Goal: Task Accomplishment & Management: Complete application form

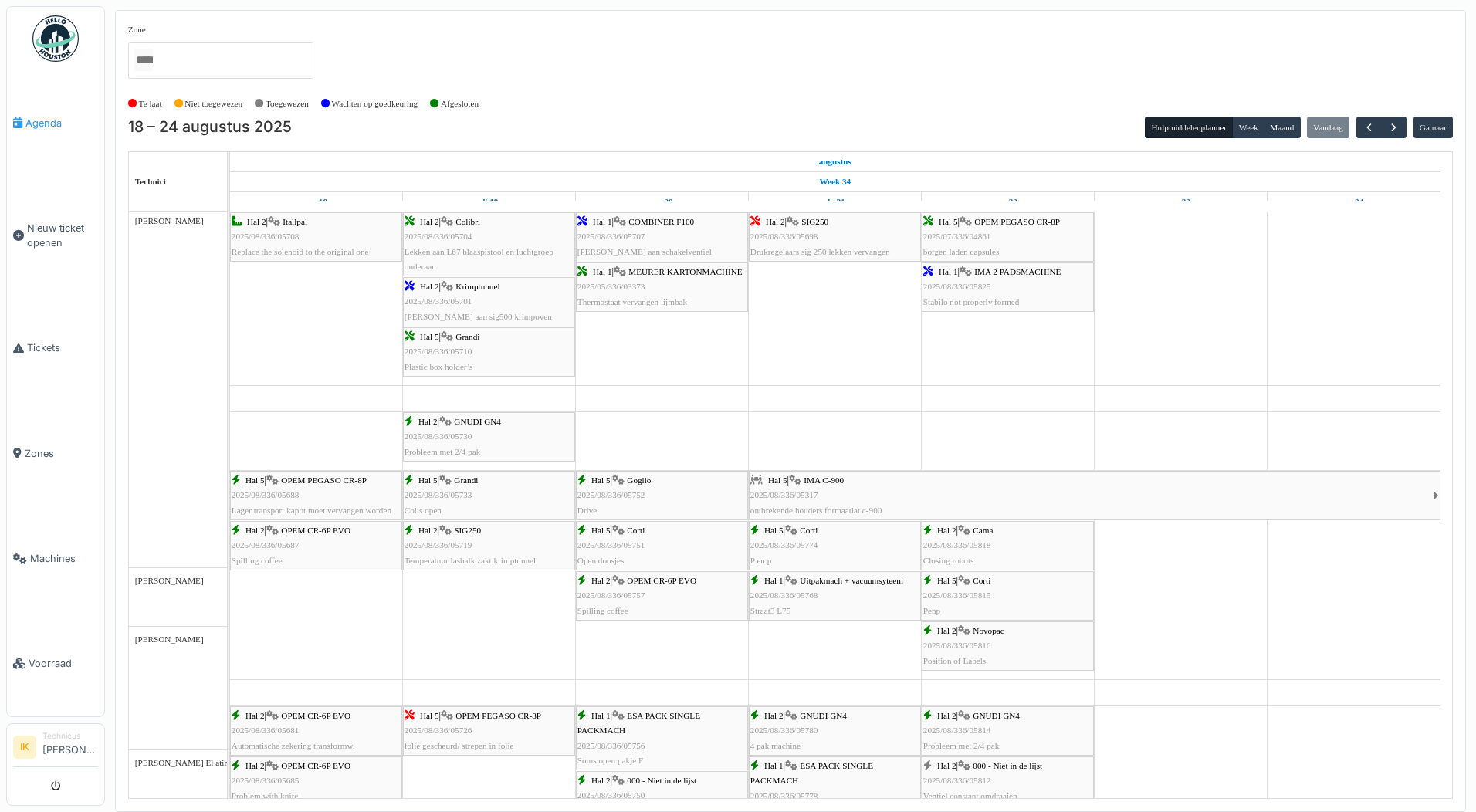
scroll to position [1158, 0]
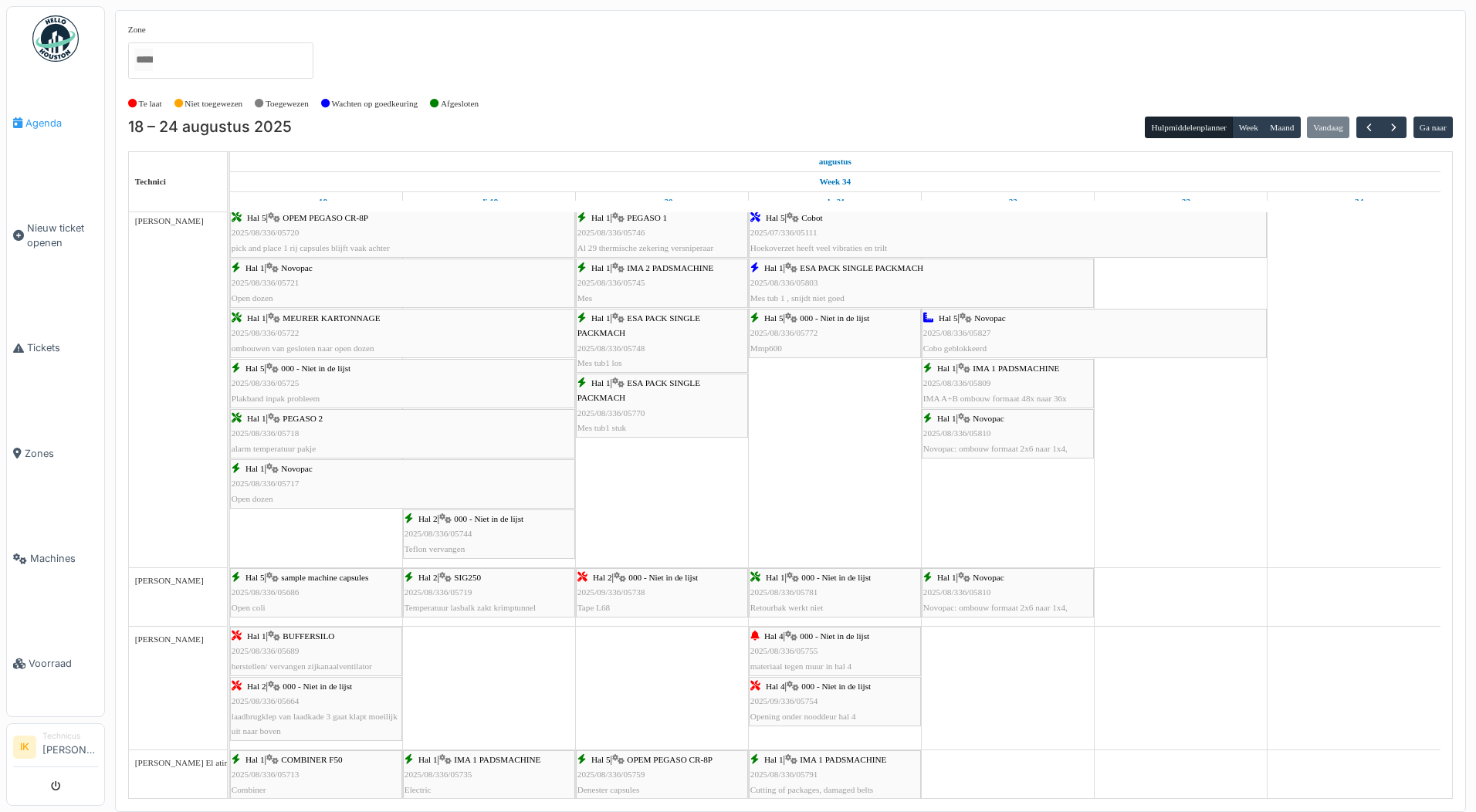
click at [42, 119] on span "Agenda" at bounding box center [61, 122] width 73 height 15
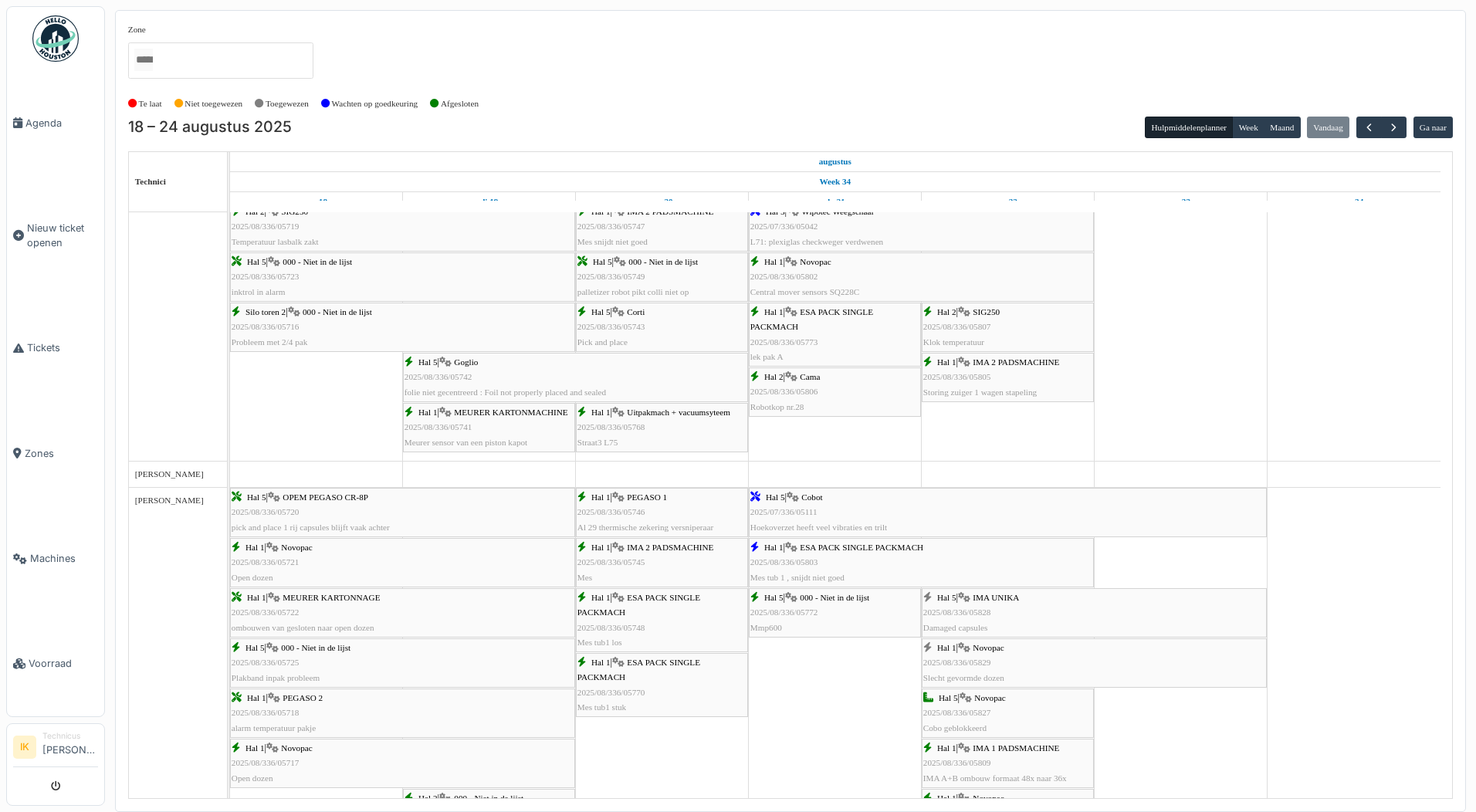
scroll to position [984, 0]
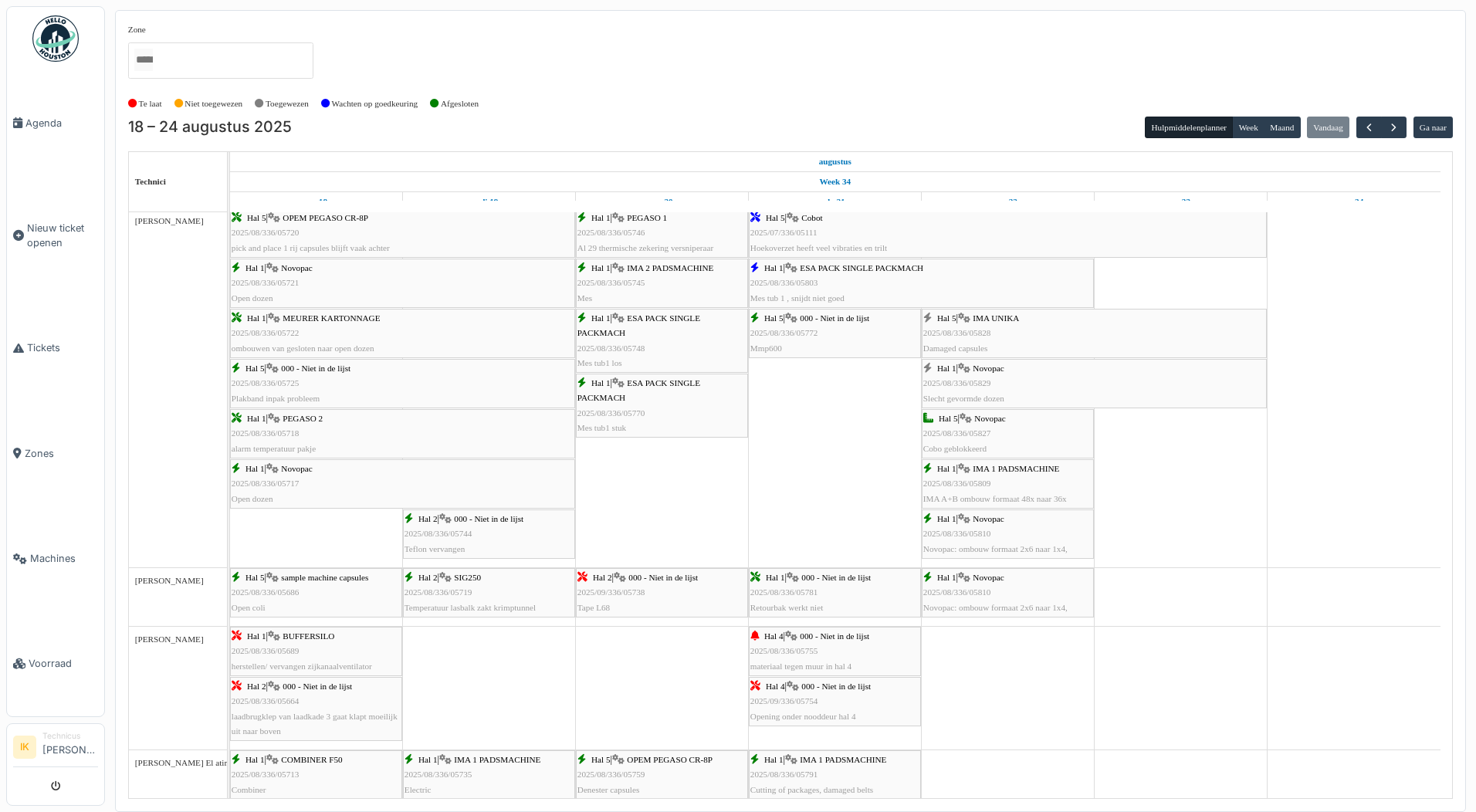
click at [991, 329] on div "Hal 5 | IMA UNIKA 2025/08/336/05828 Damaged capsules" at bounding box center [1094, 333] width 342 height 45
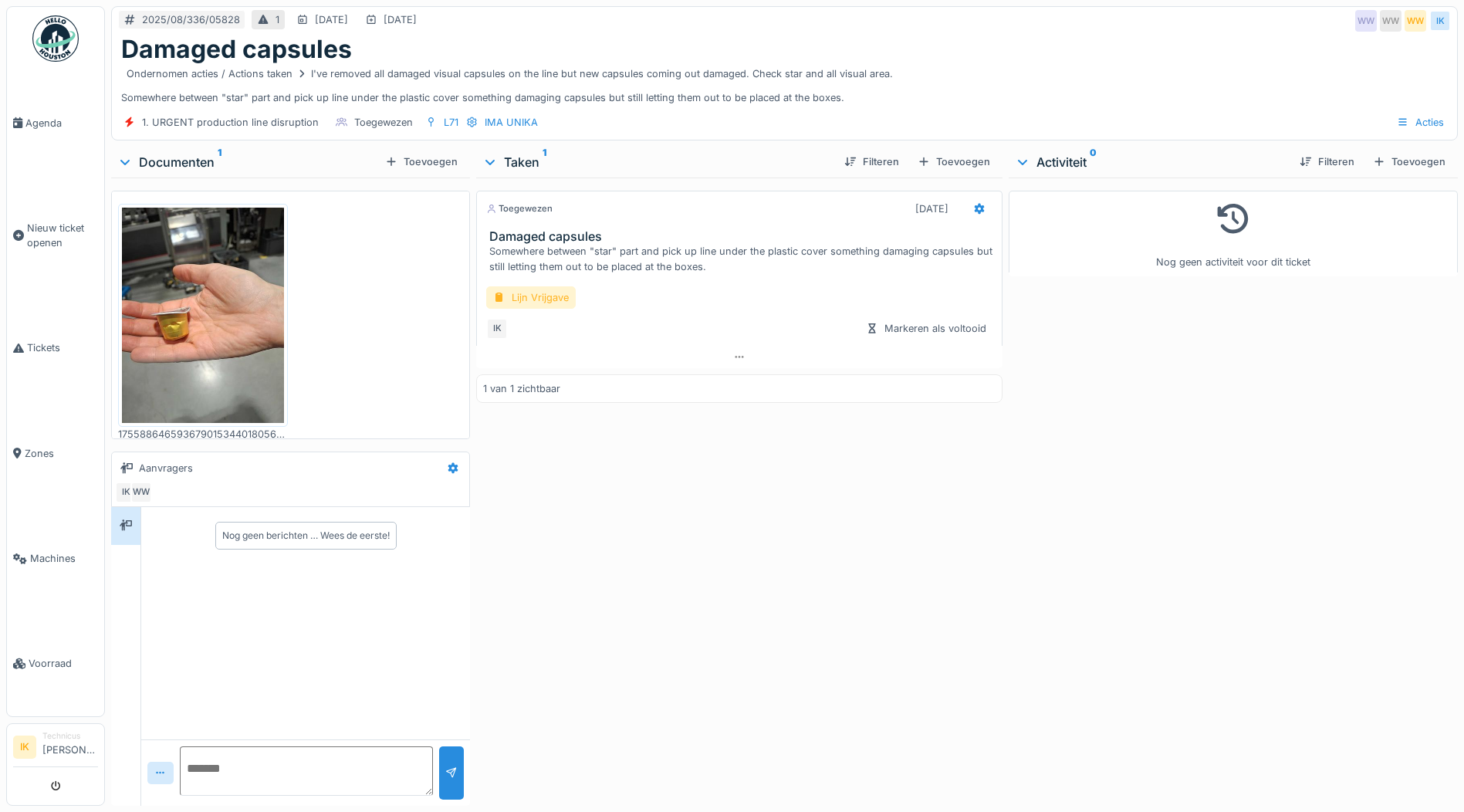
click at [520, 299] on div "Lijn Vrijgave" at bounding box center [531, 297] width 89 height 22
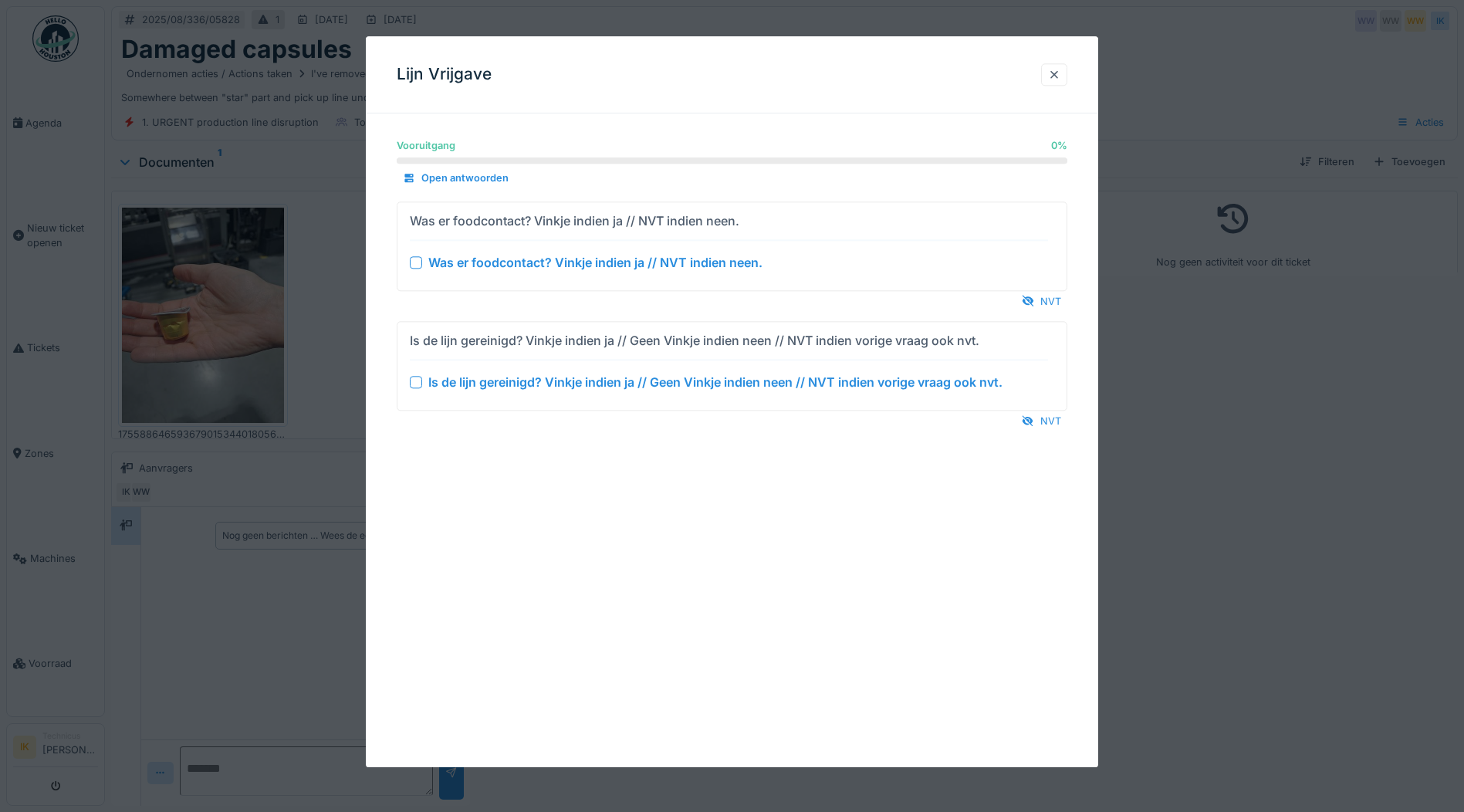
click at [412, 262] on div at bounding box center [416, 262] width 13 height 13
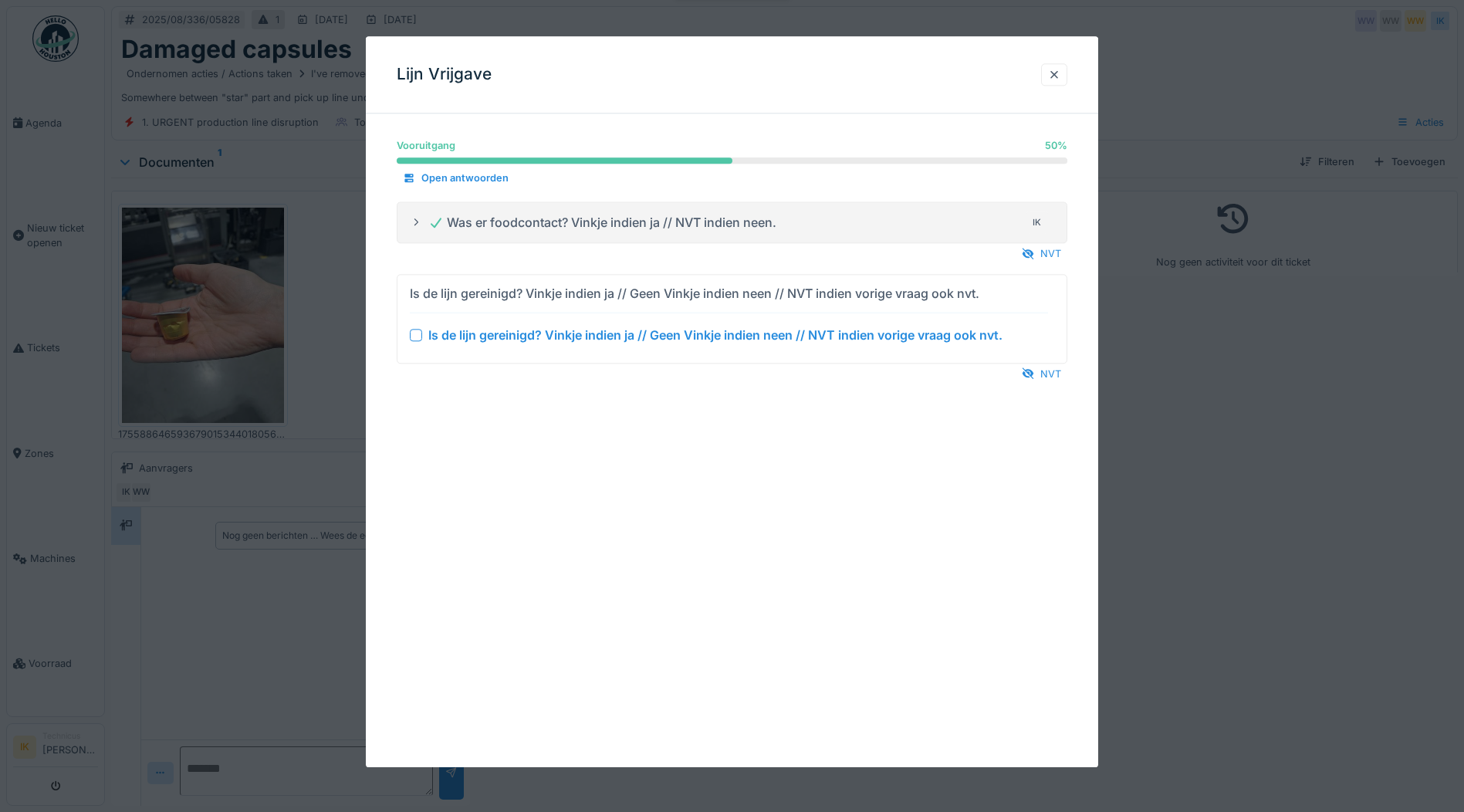
click at [416, 335] on div at bounding box center [416, 335] width 13 height 13
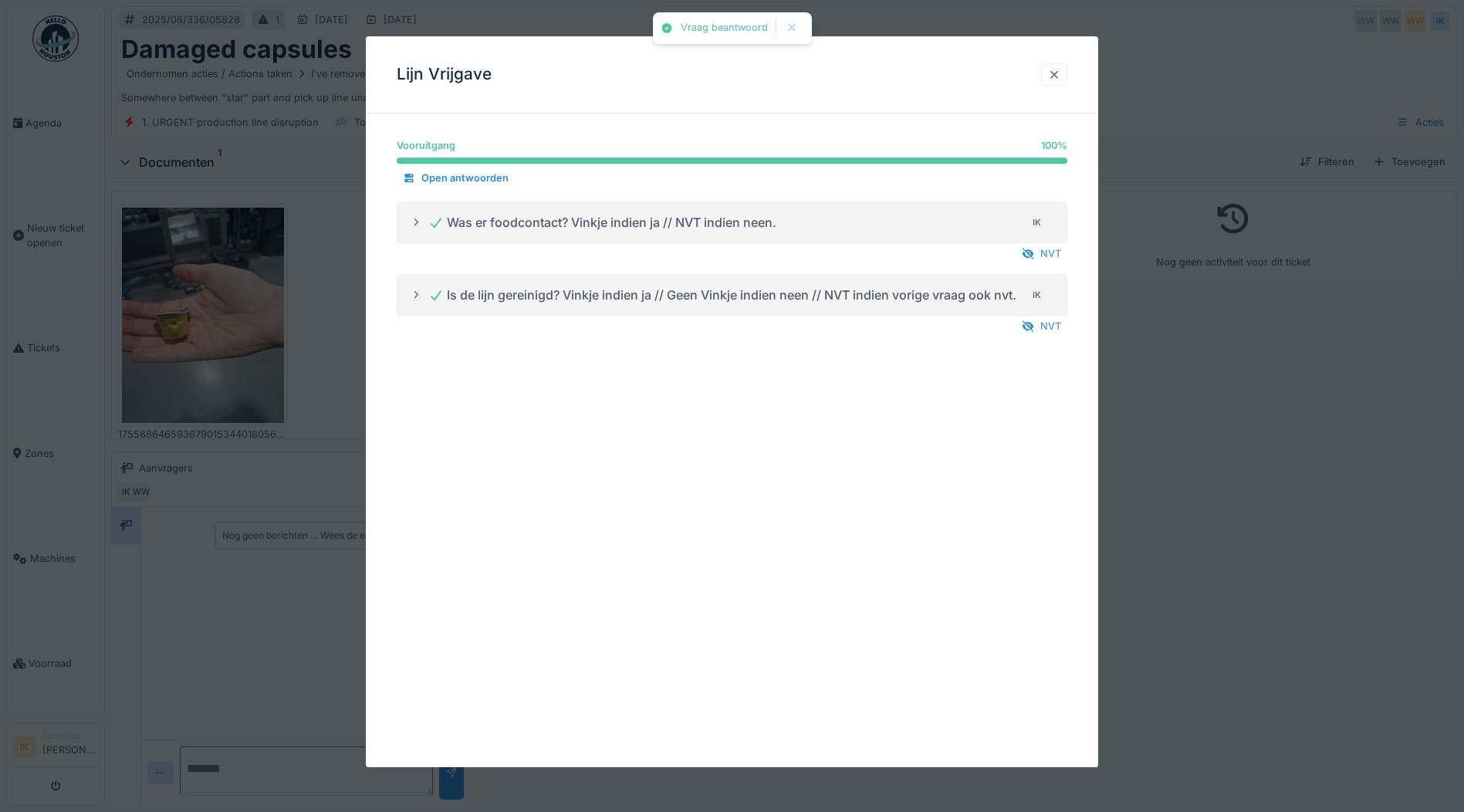
click at [1061, 78] on div at bounding box center [1054, 74] width 13 height 15
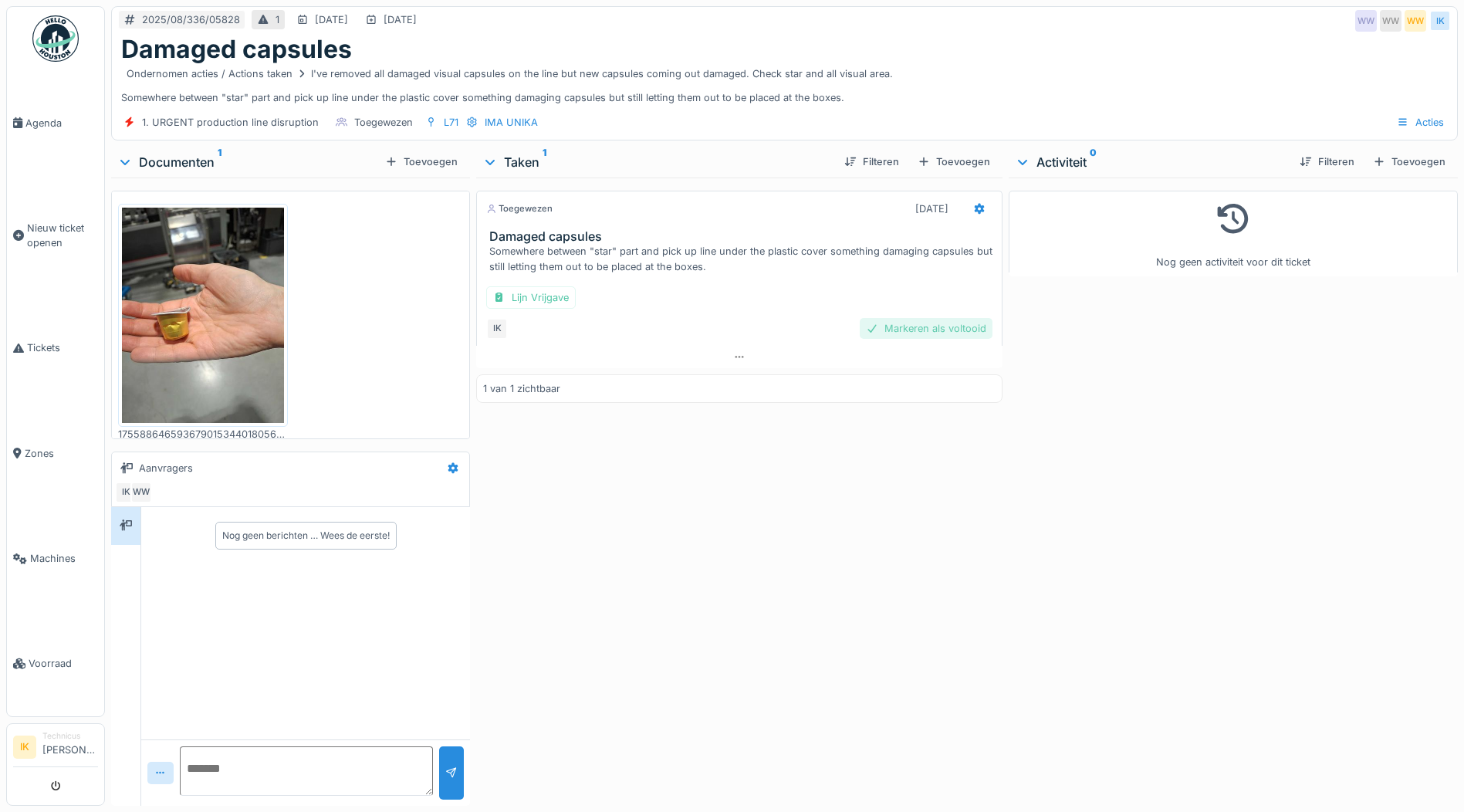
click at [949, 334] on div "Markeren als voltooid" at bounding box center [926, 327] width 133 height 20
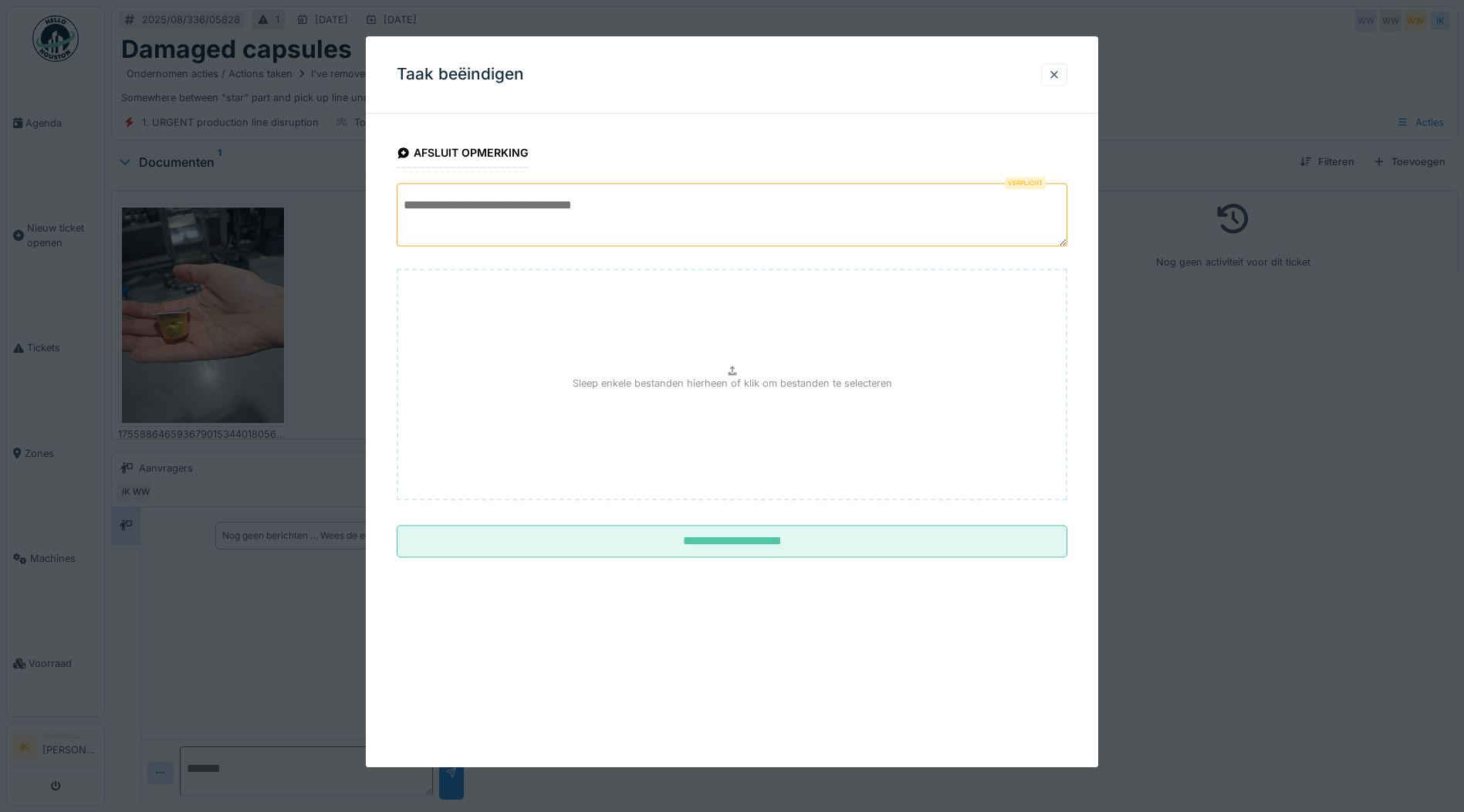
click at [517, 203] on textarea at bounding box center [732, 214] width 671 height 63
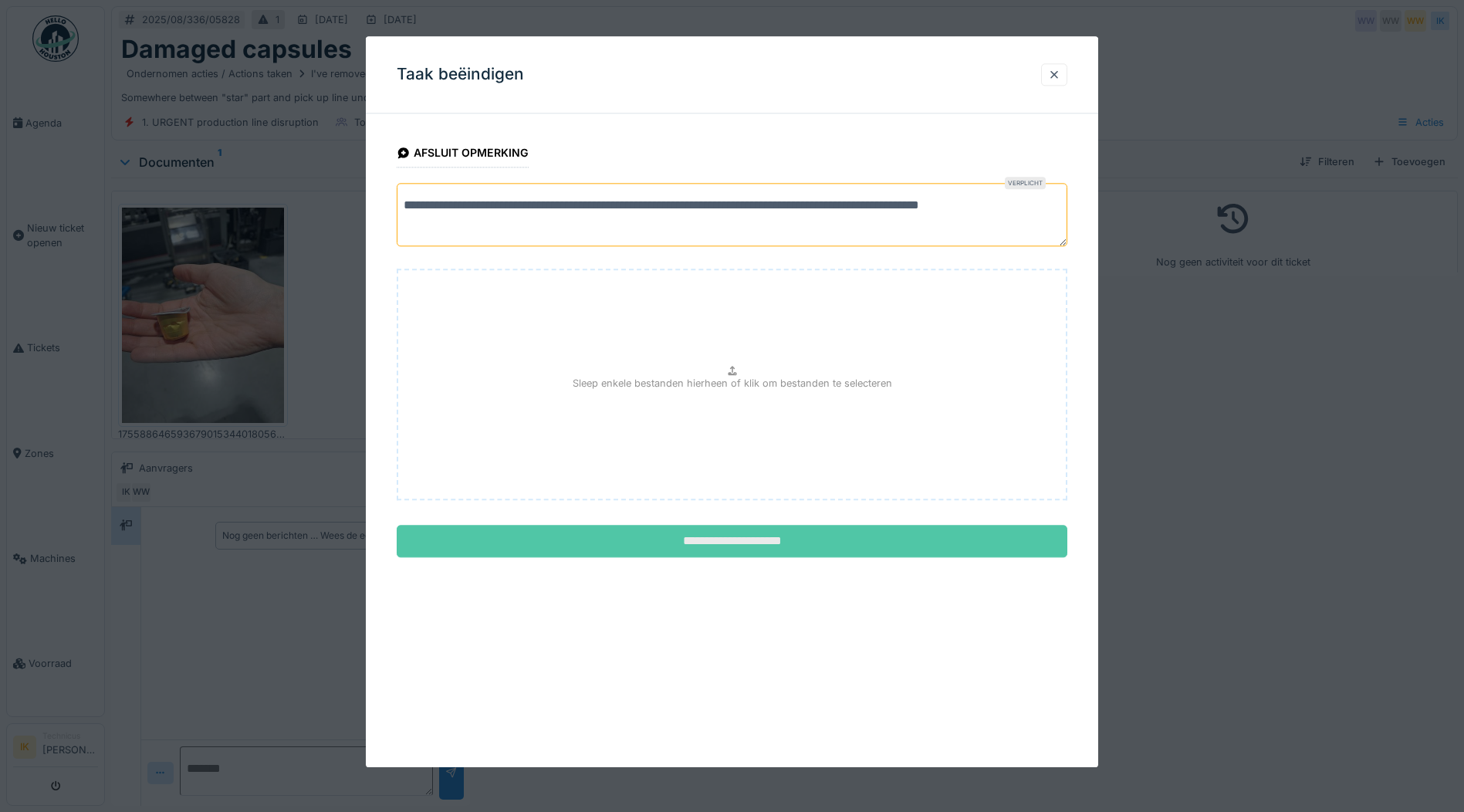
type textarea "**********"
click at [728, 539] on input "**********" at bounding box center [732, 541] width 671 height 32
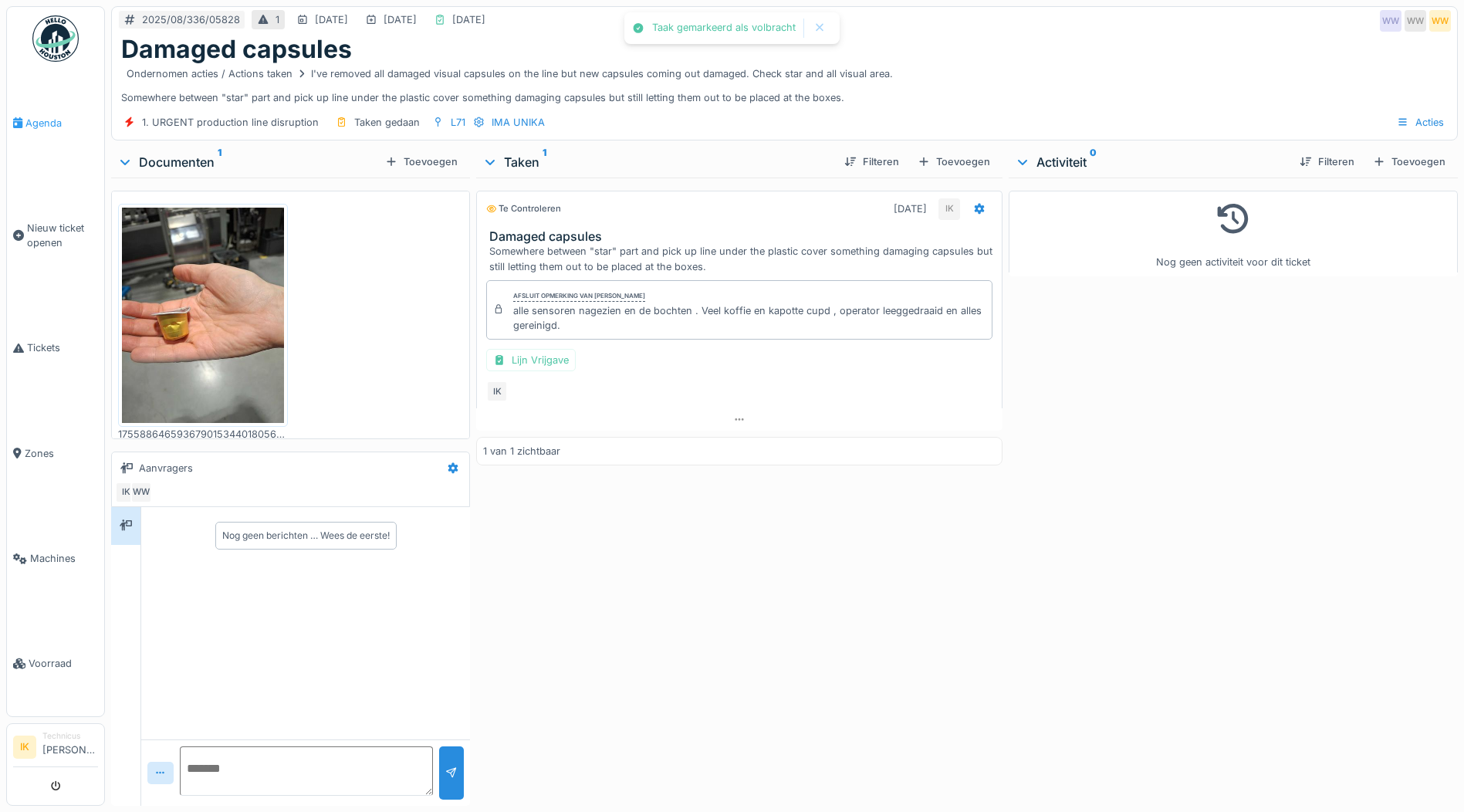
click at [43, 120] on span "Agenda" at bounding box center [61, 122] width 73 height 15
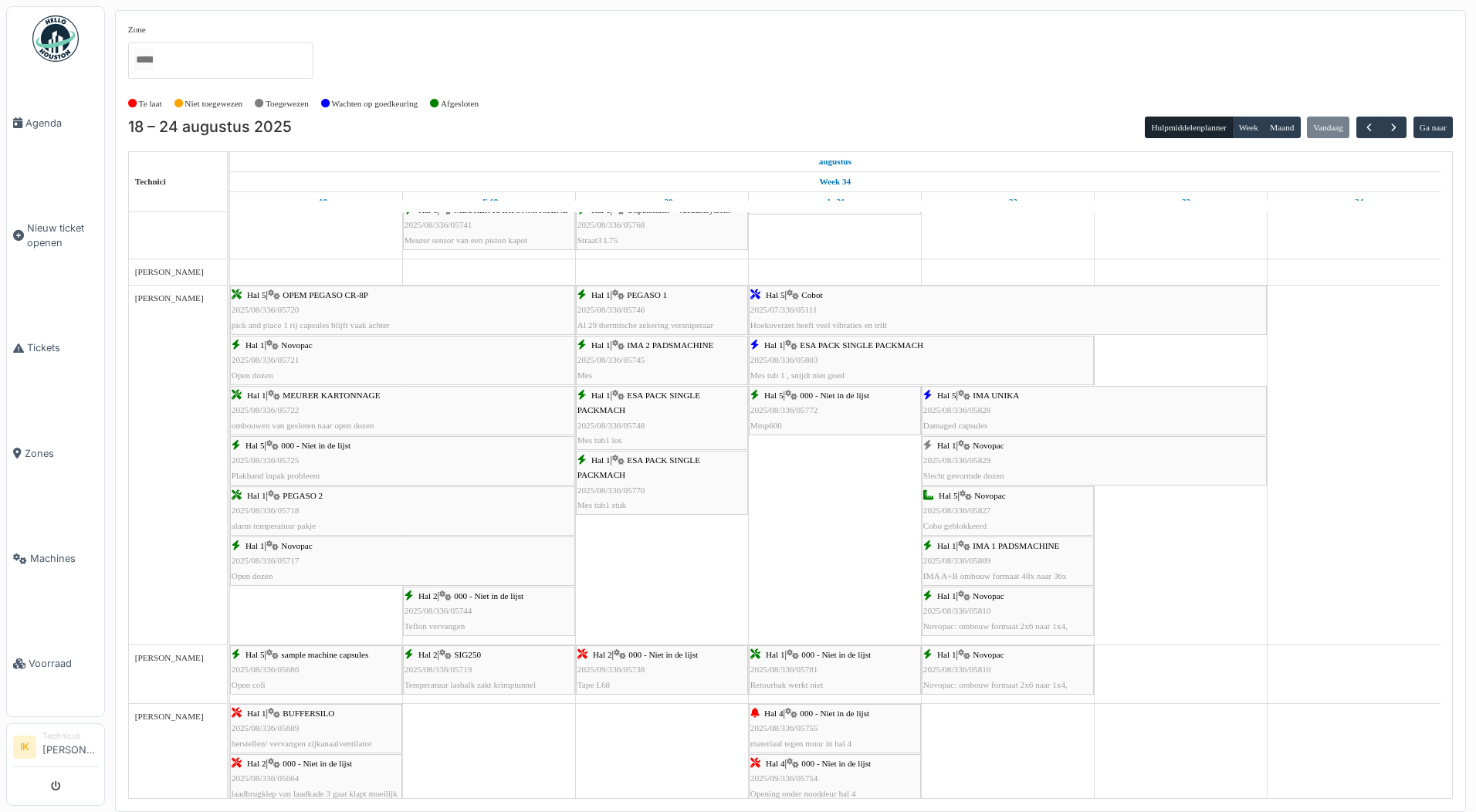
scroll to position [1158, 0]
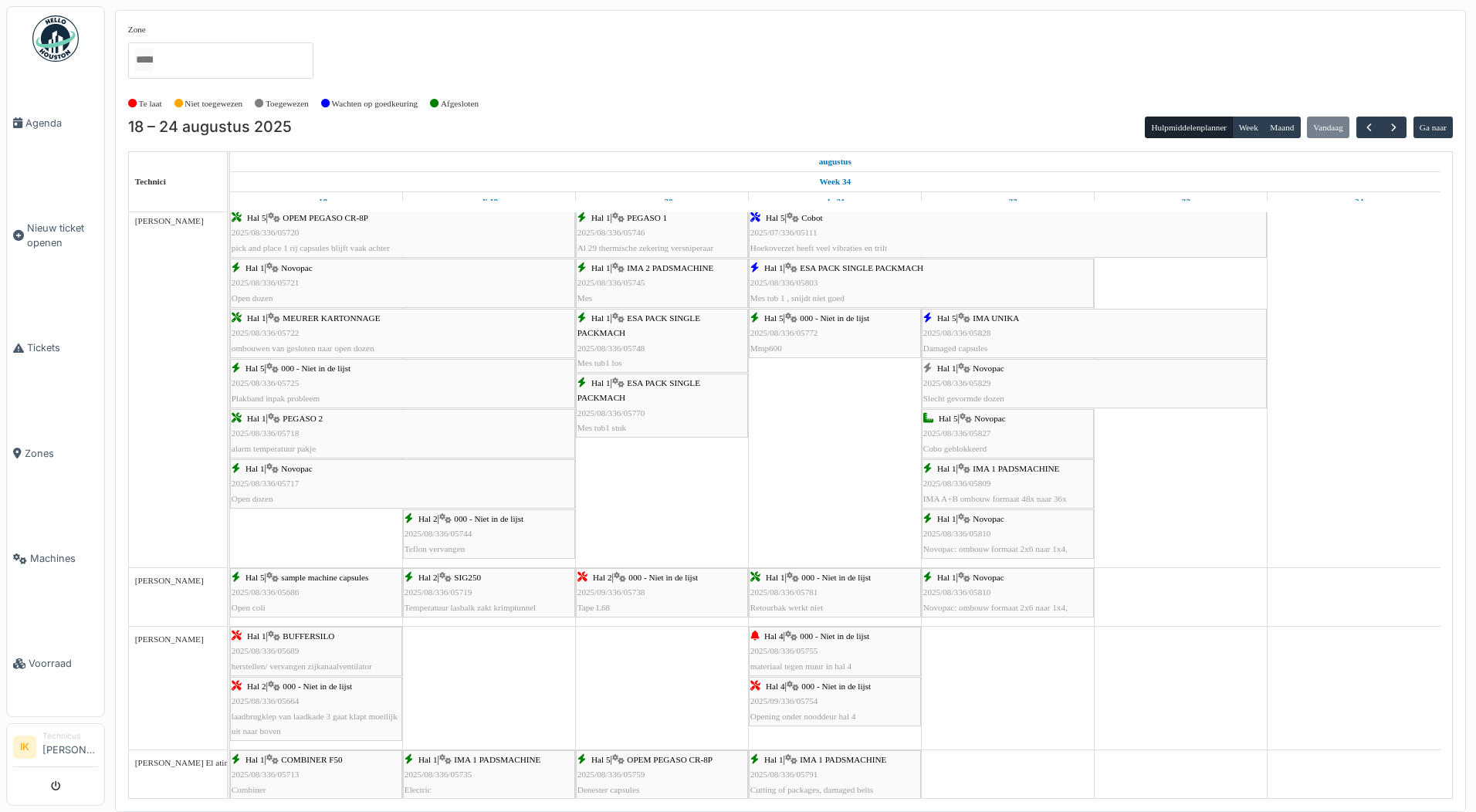
click at [996, 383] on div "Hal 1 | Novopac 2025/08/336/05829 Slecht gevormde dozen" at bounding box center [1094, 384] width 342 height 45
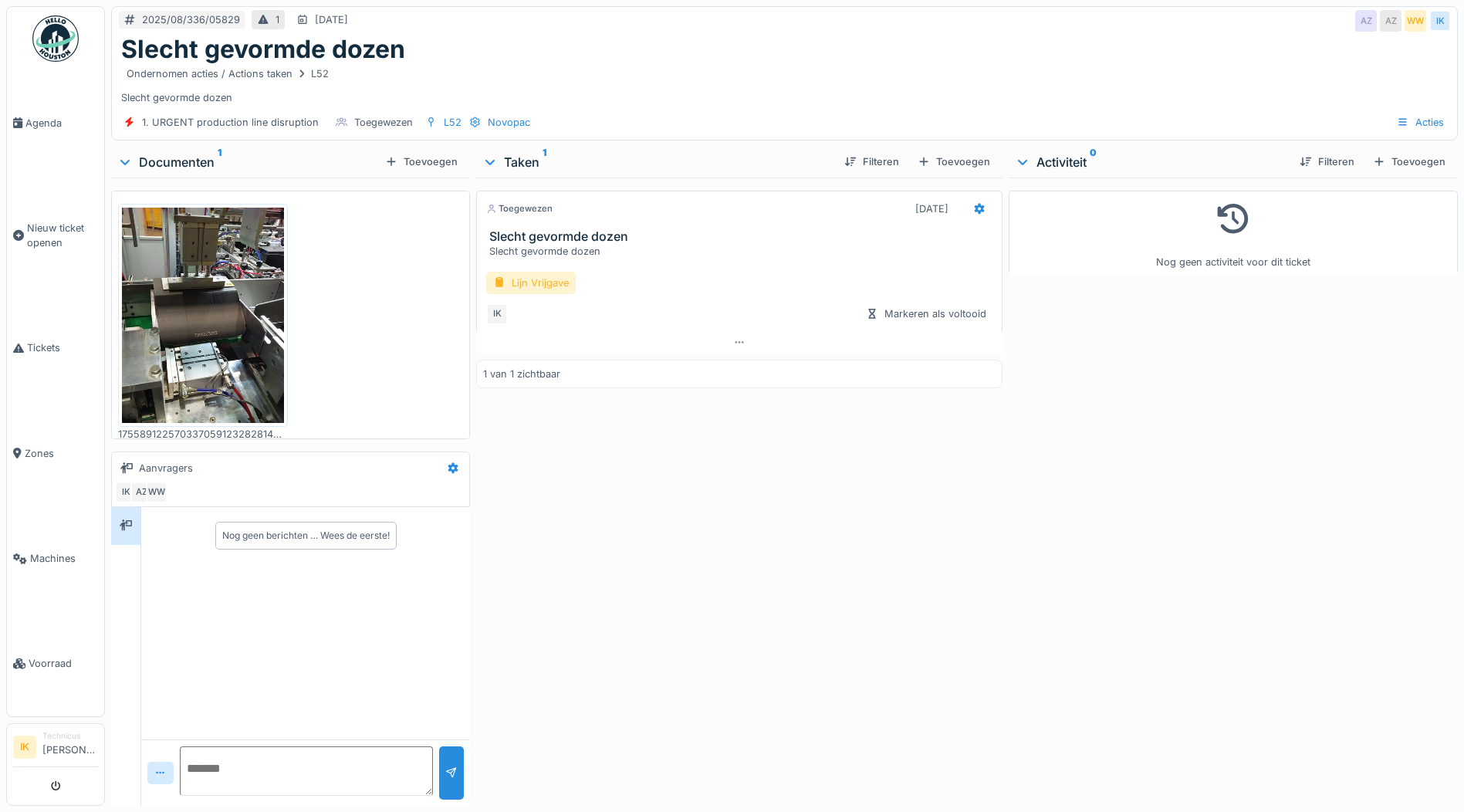
click at [531, 276] on div "Lijn Vrijgave" at bounding box center [531, 283] width 89 height 22
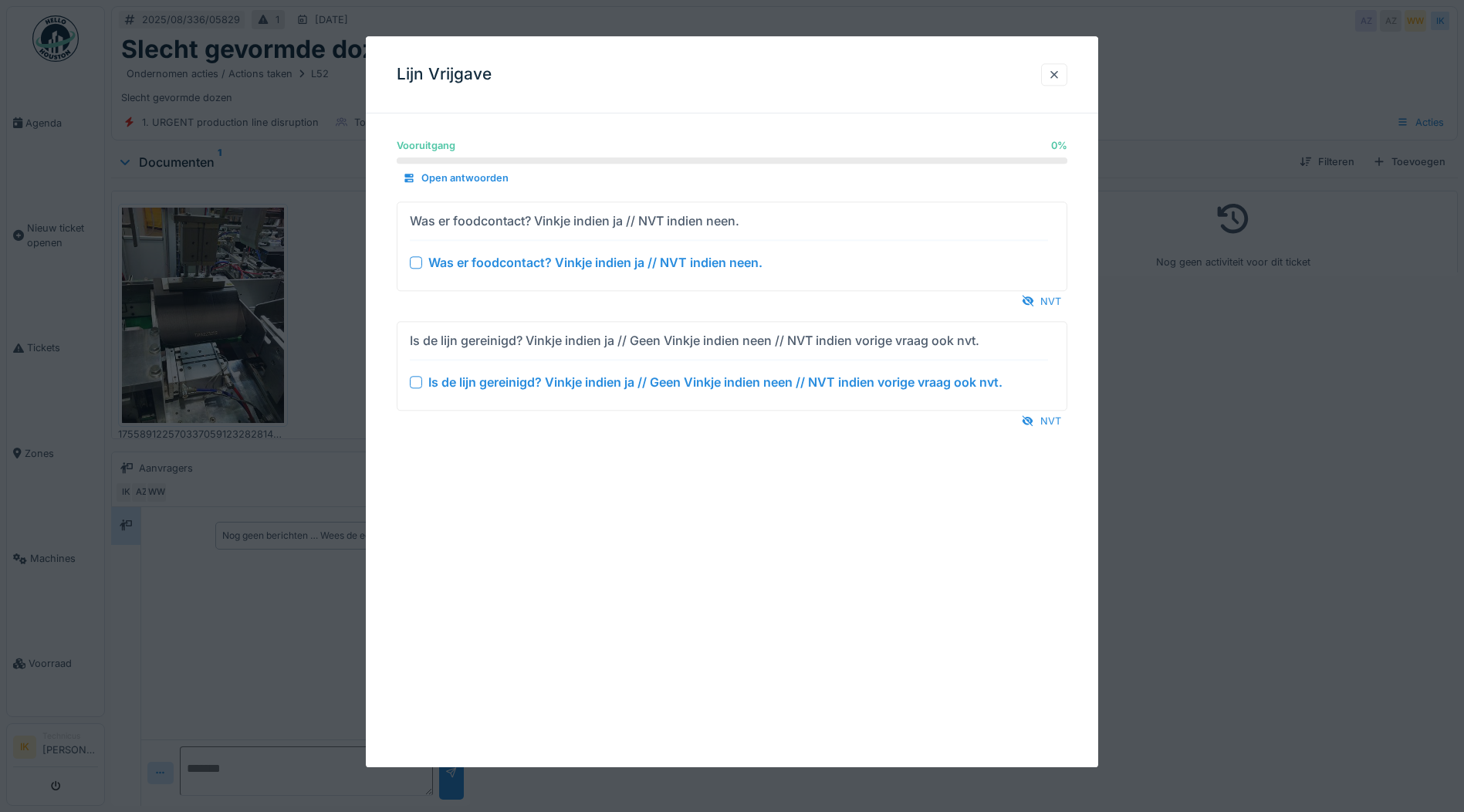
click at [413, 264] on div at bounding box center [416, 262] width 13 height 13
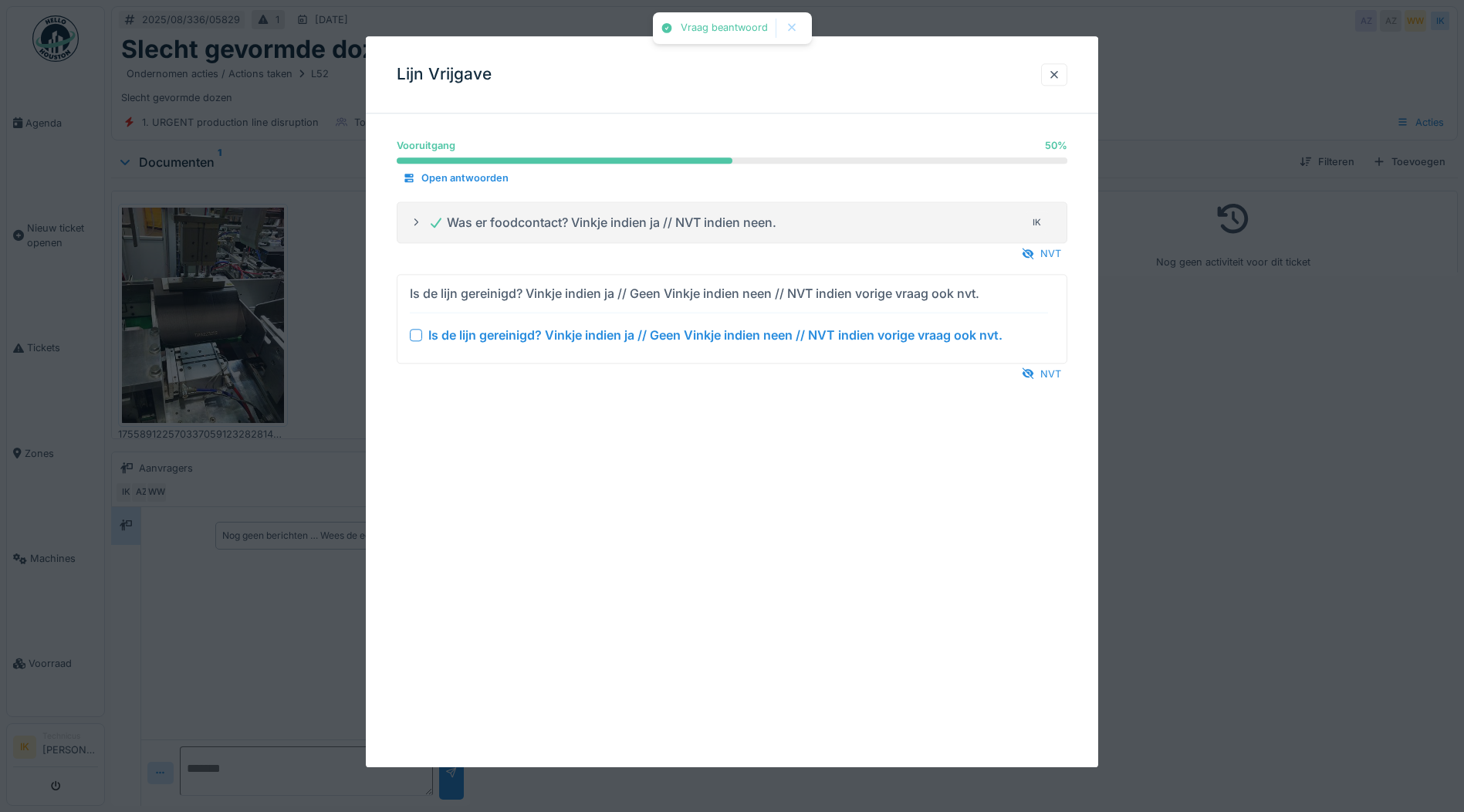
click at [417, 335] on div at bounding box center [416, 335] width 13 height 13
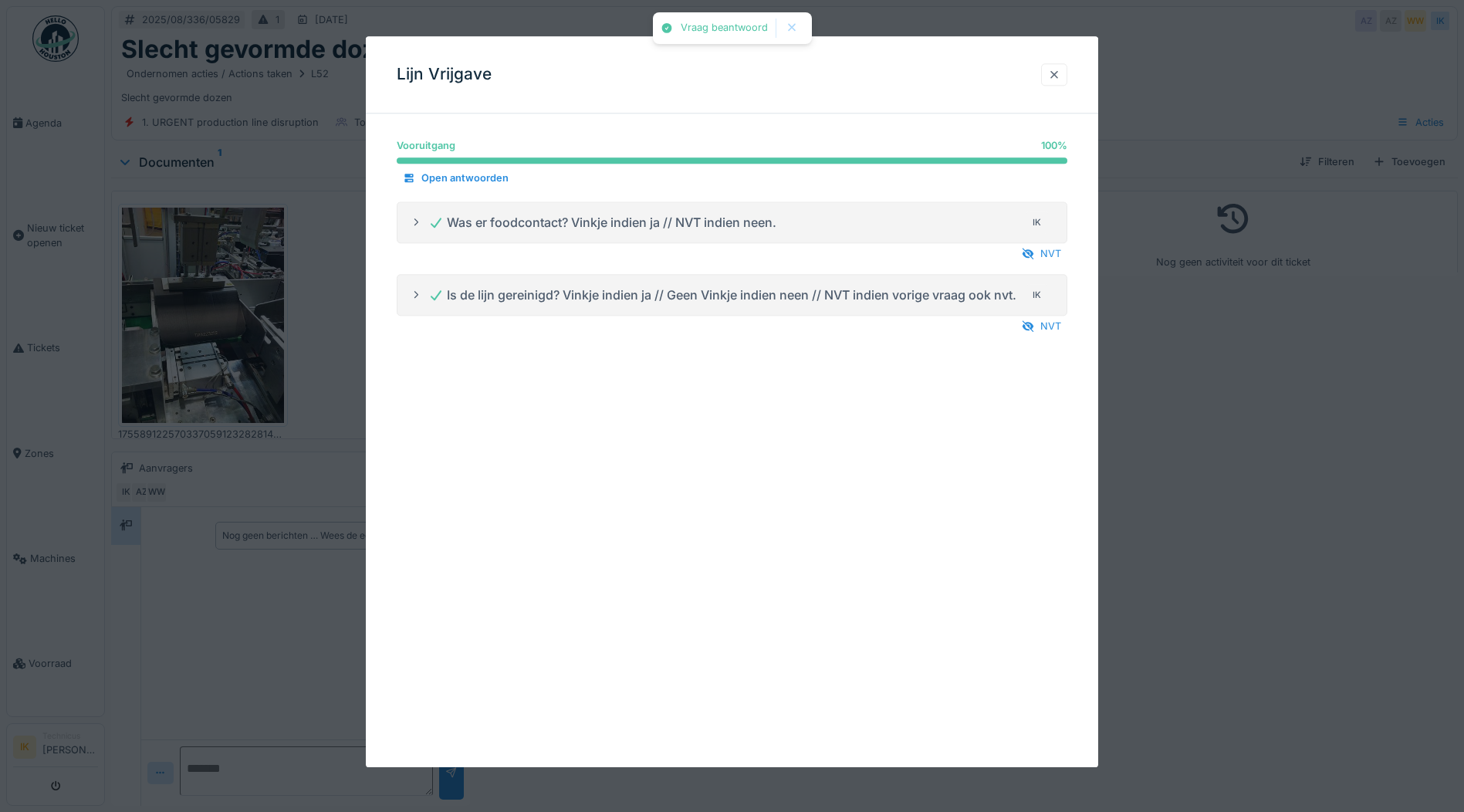
click at [1055, 73] on div at bounding box center [1054, 74] width 13 height 15
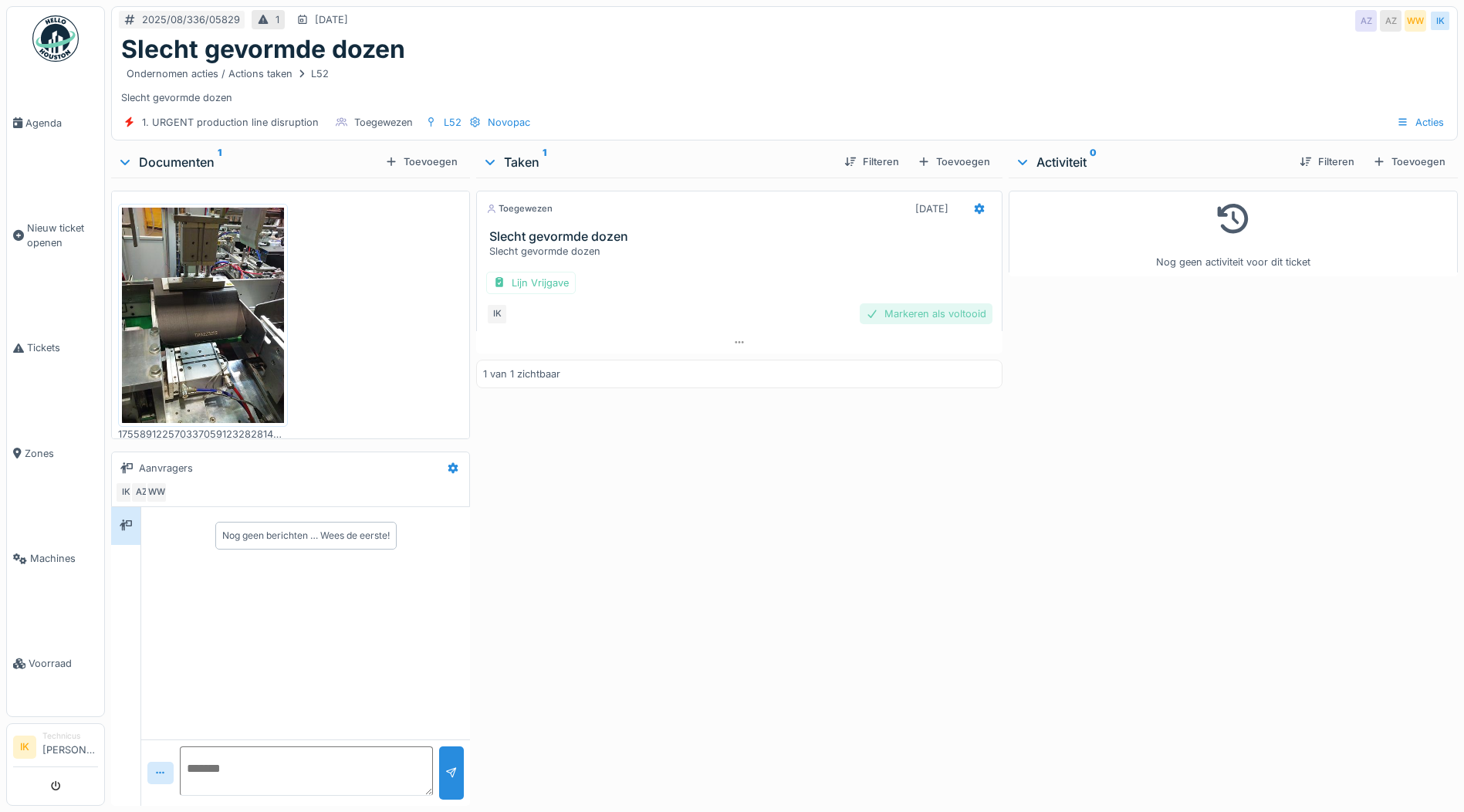
click at [941, 310] on div "Markeren als voltooid" at bounding box center [926, 313] width 133 height 20
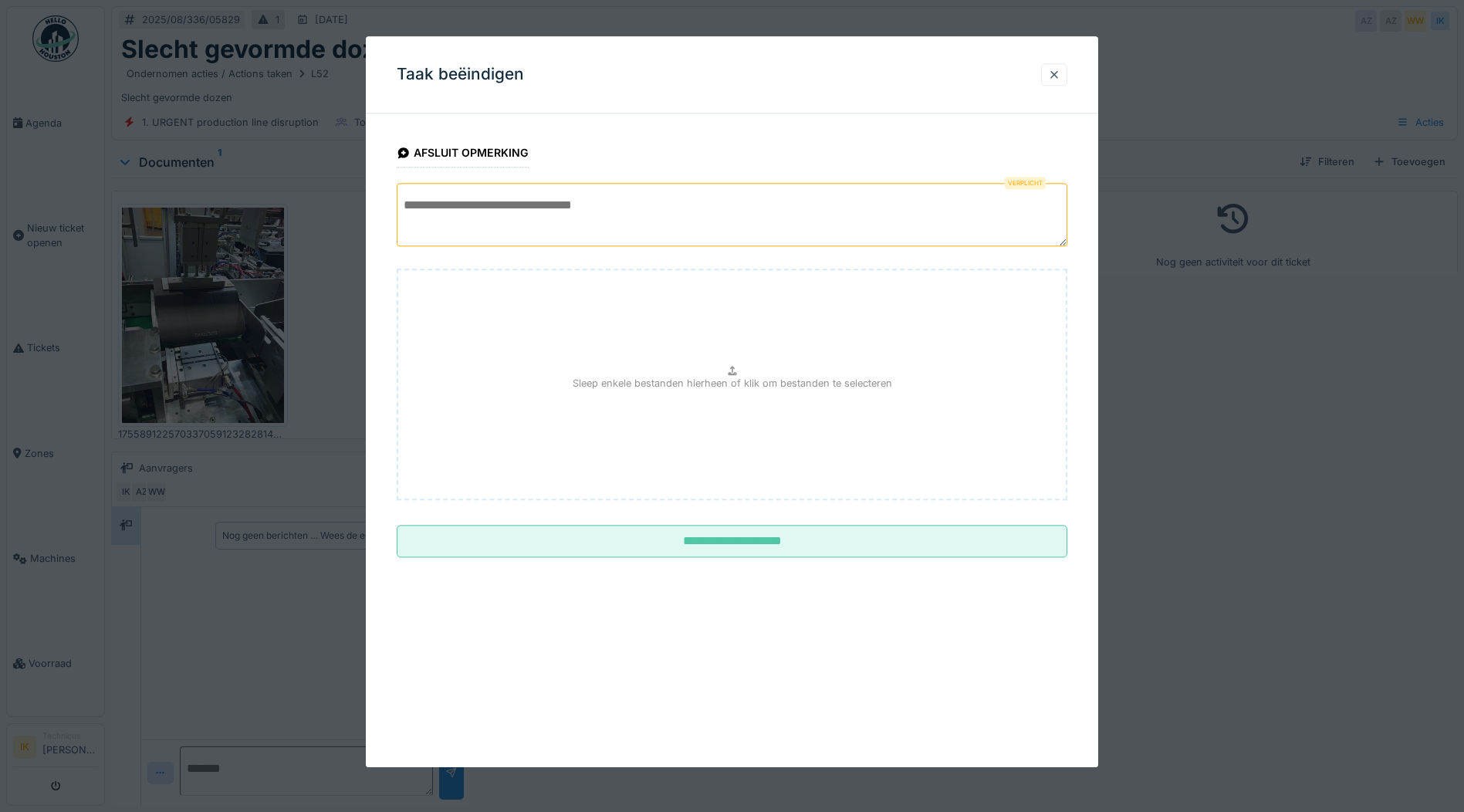
click at [483, 202] on textarea at bounding box center [732, 214] width 671 height 63
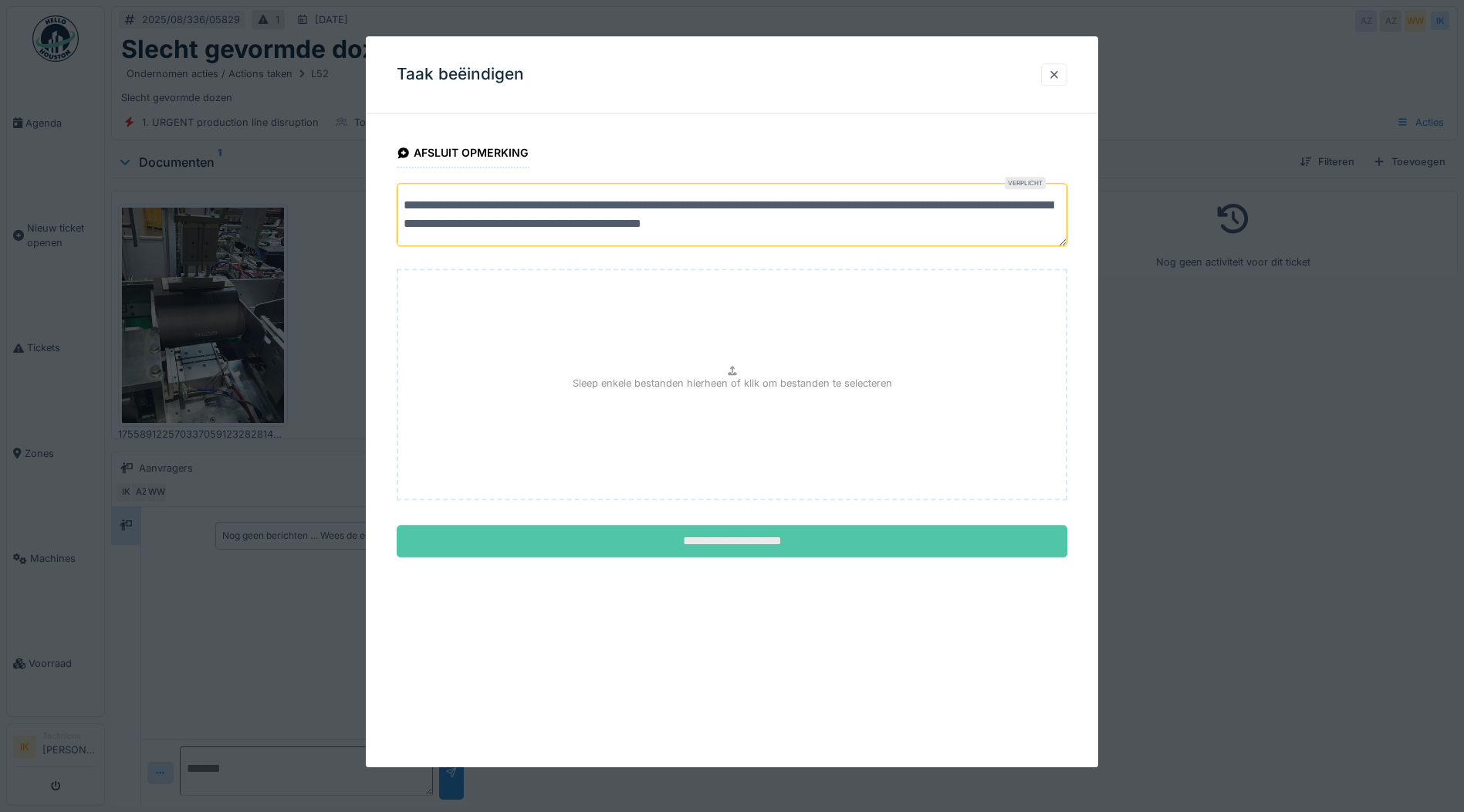
type textarea "**********"
click at [734, 545] on input "**********" at bounding box center [732, 541] width 671 height 32
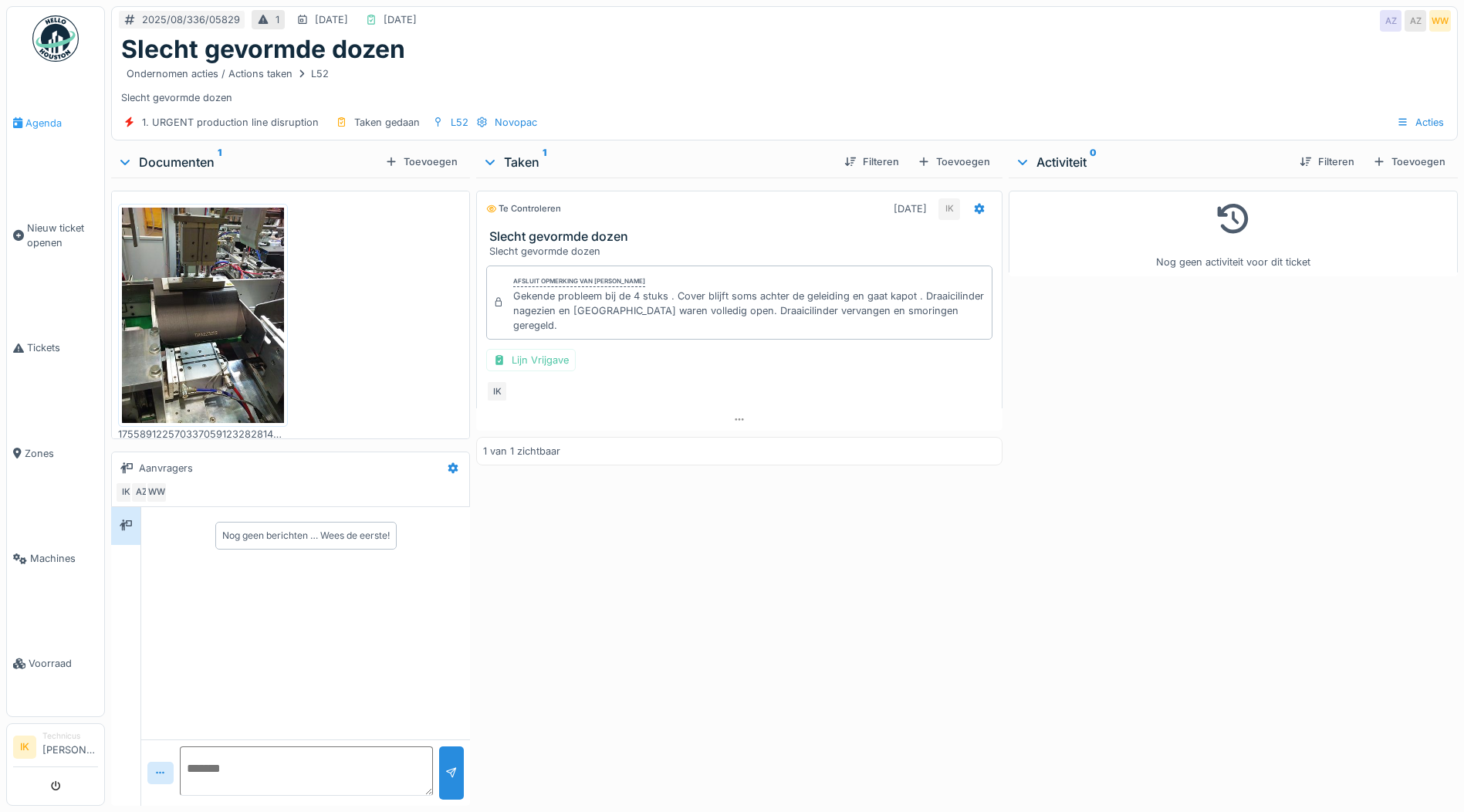
click at [45, 122] on span "Agenda" at bounding box center [61, 122] width 73 height 15
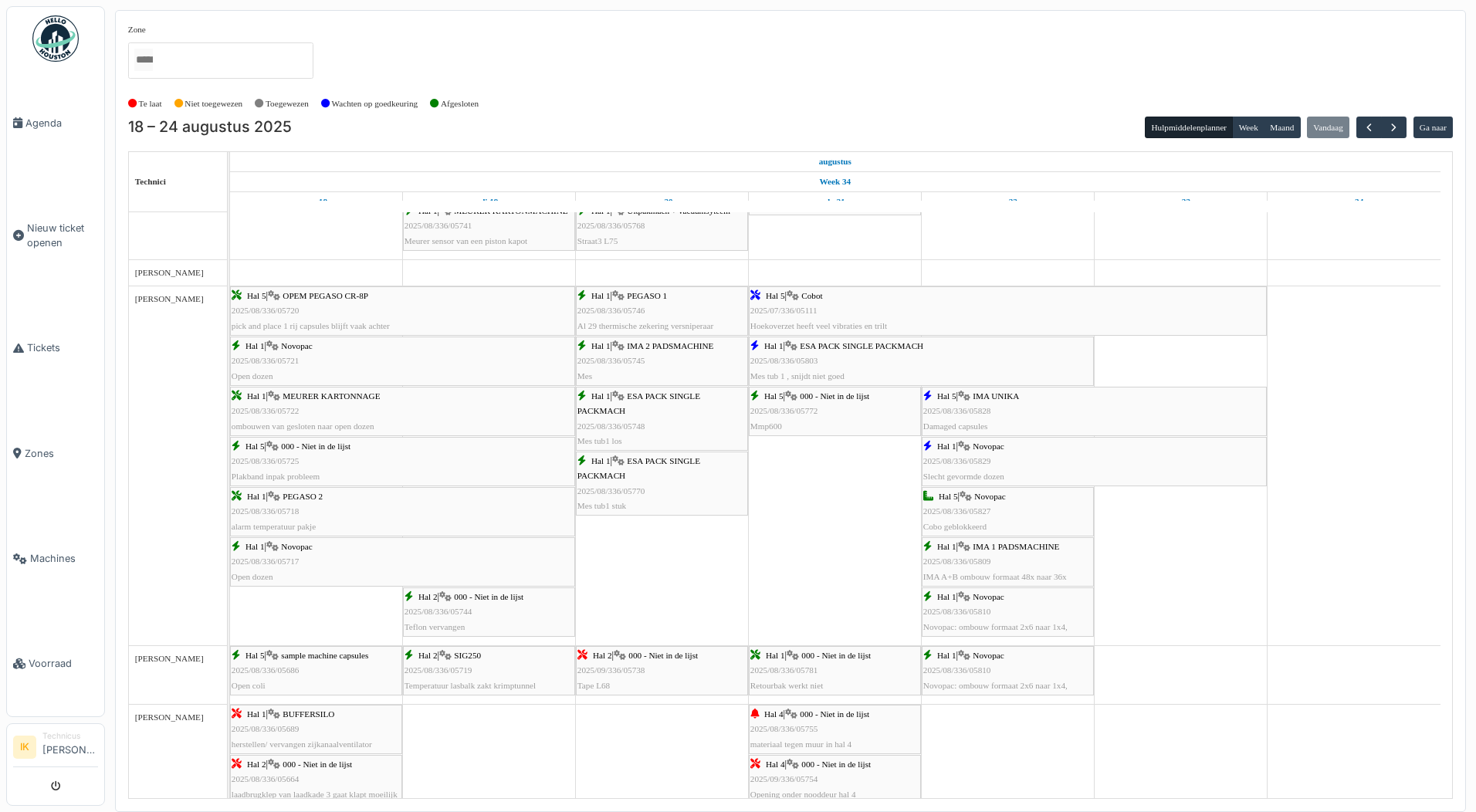
scroll to position [1080, 0]
click at [41, 124] on span "Agenda" at bounding box center [61, 122] width 73 height 15
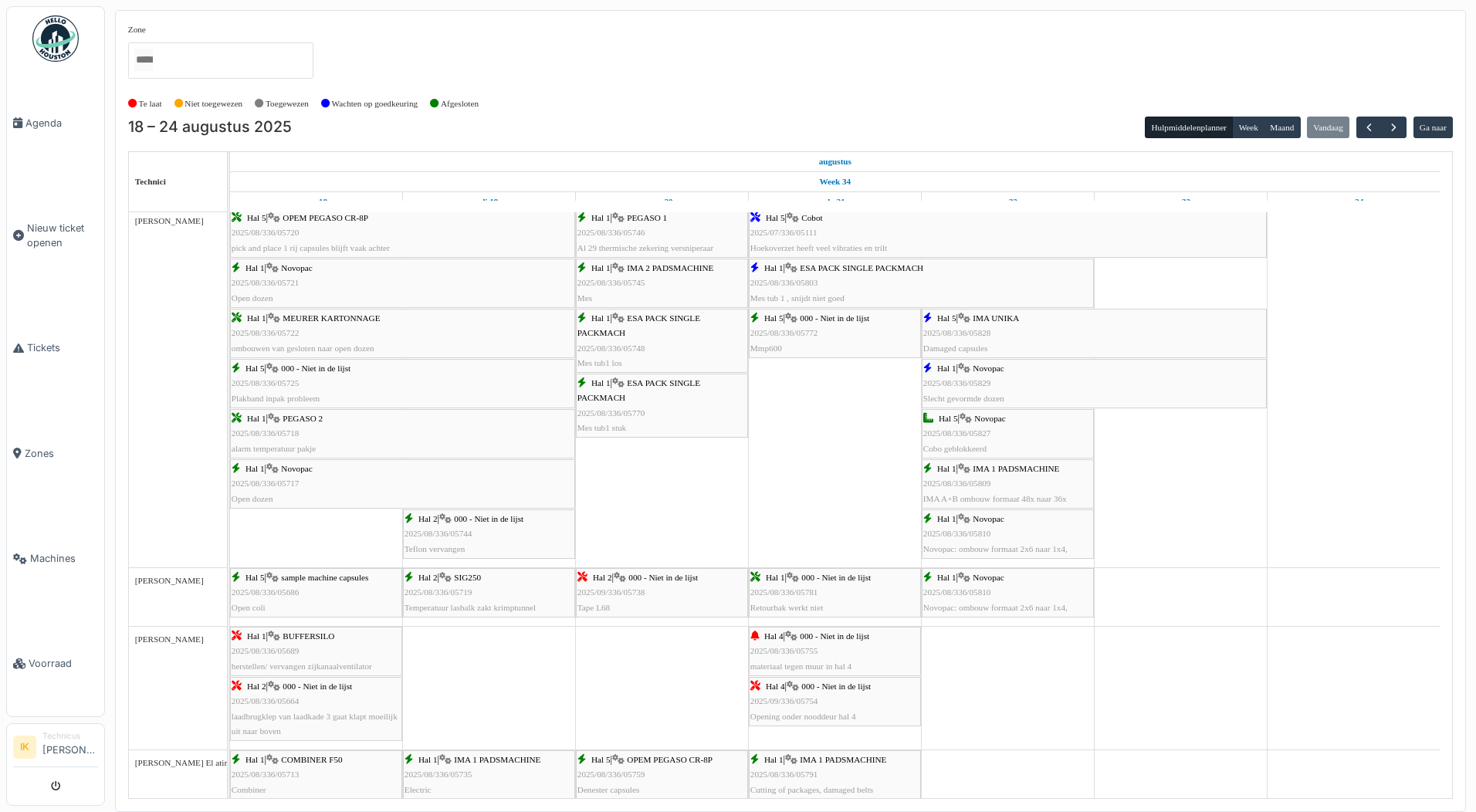
click at [1138, 676] on td at bounding box center [1182, 409] width 173 height 2708
